Goal: Navigation & Orientation: Find specific page/section

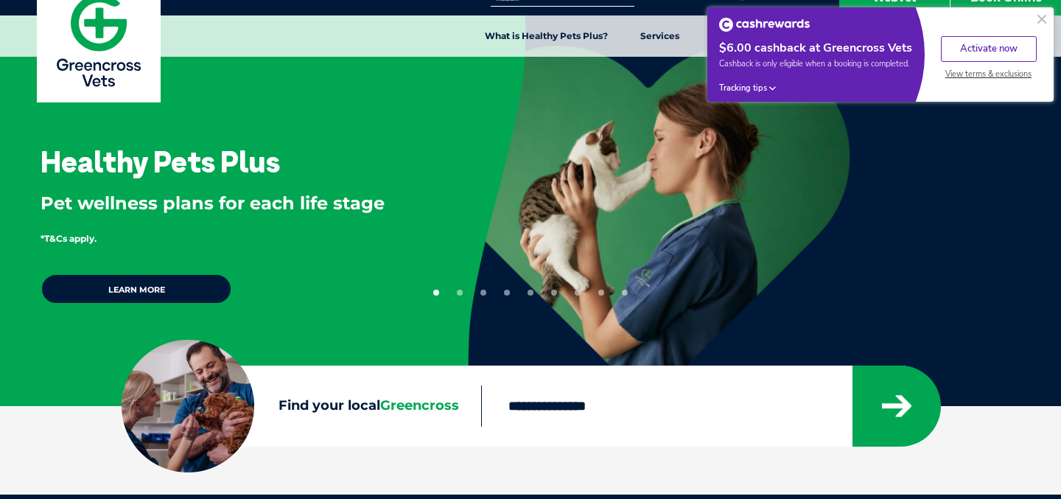
click at [1041, 19] on button at bounding box center [1042, 19] width 18 height 18
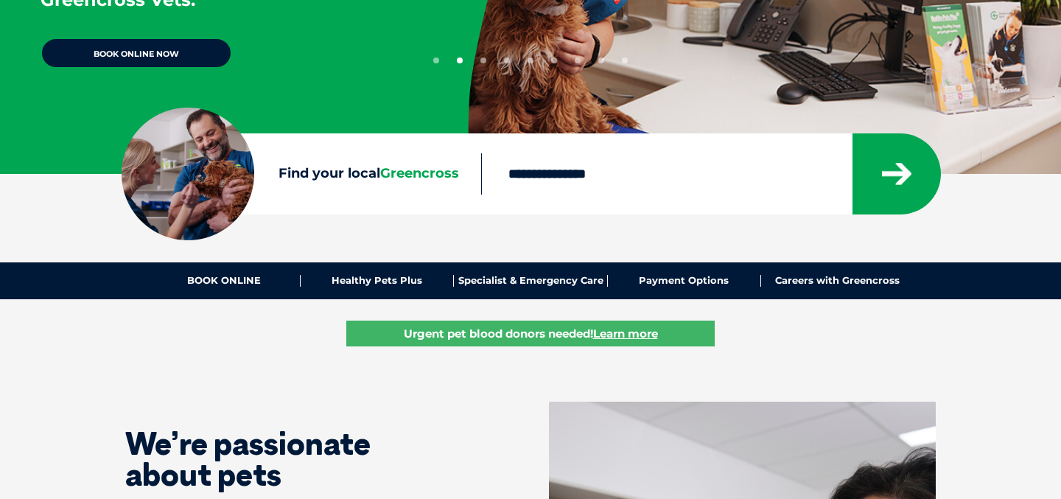
scroll to position [583, 0]
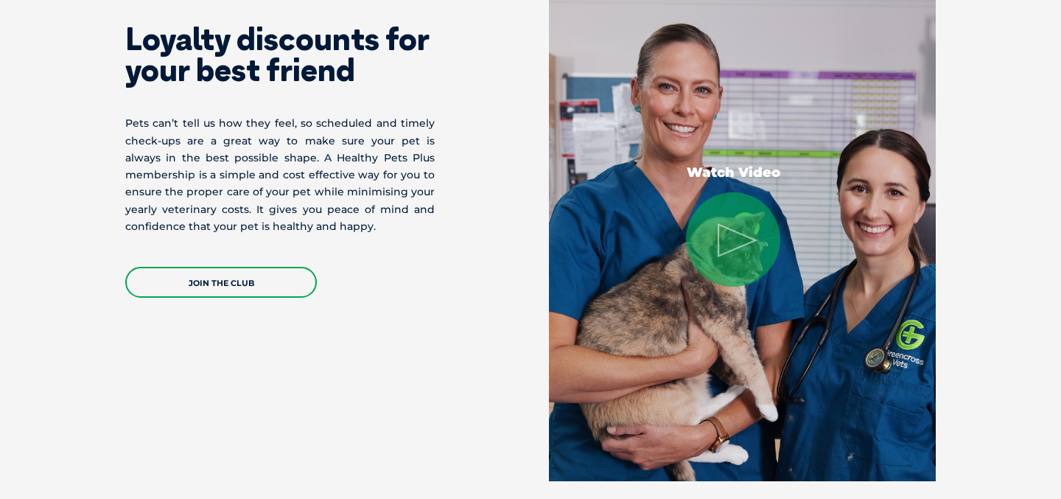
scroll to position [3249, 0]
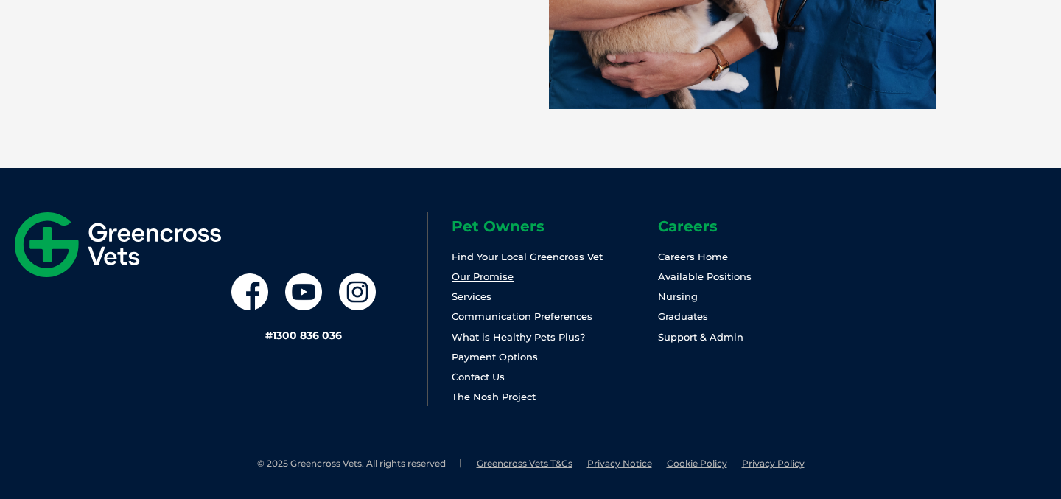
click at [507, 276] on link "Our Promise" at bounding box center [483, 276] width 62 height 12
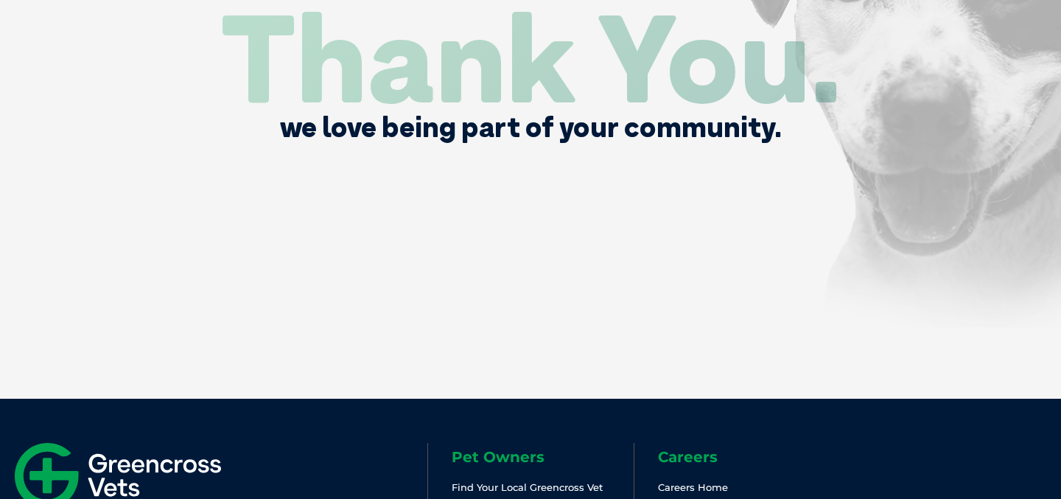
scroll to position [3206, 0]
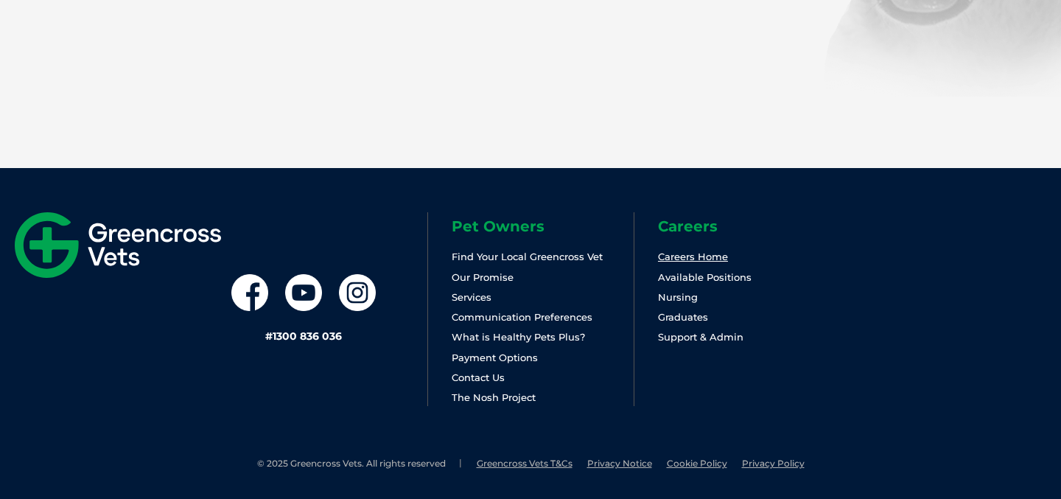
click at [715, 255] on link "Careers Home" at bounding box center [693, 256] width 70 height 12
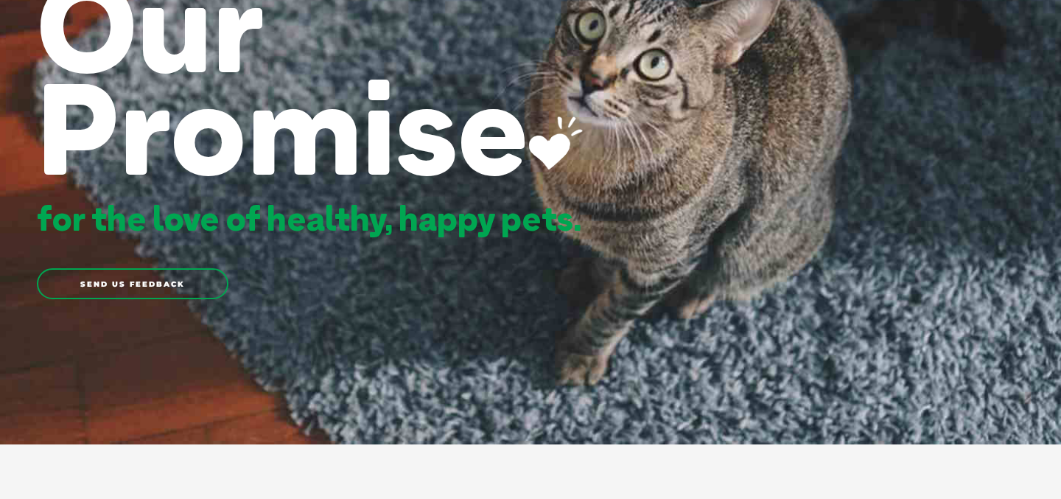
scroll to position [0, 0]
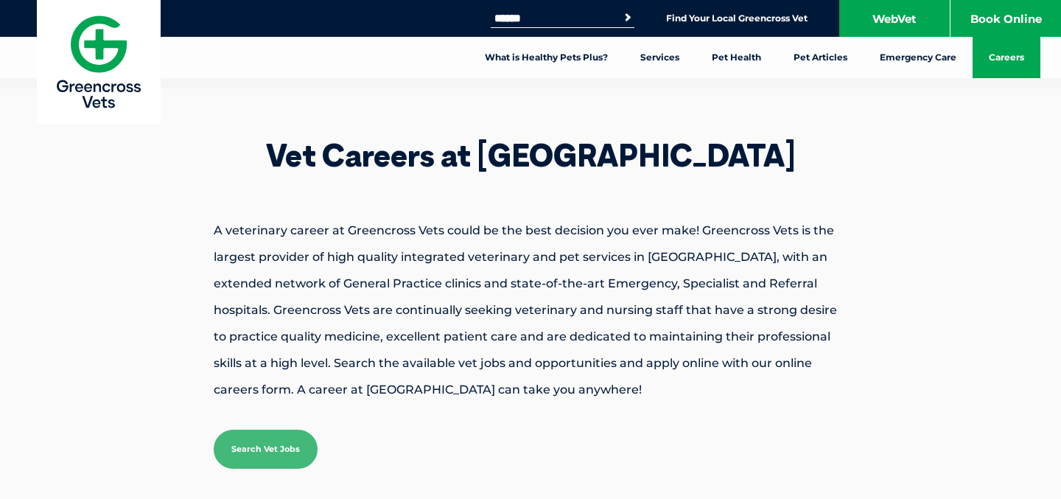
click at [138, 61] on img at bounding box center [99, 62] width 124 height 124
